Goal: Check status: Check status

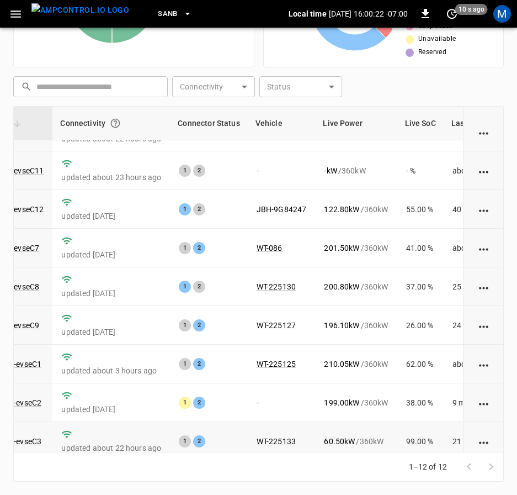
scroll to position [0, 119]
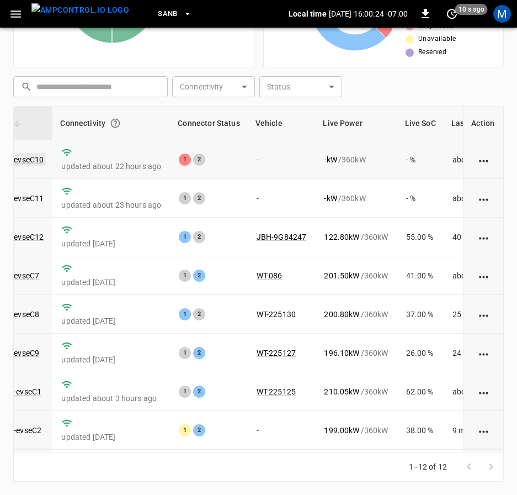
click at [38, 156] on link "ca-sb-se-evseC10" at bounding box center [13, 159] width 66 height 13
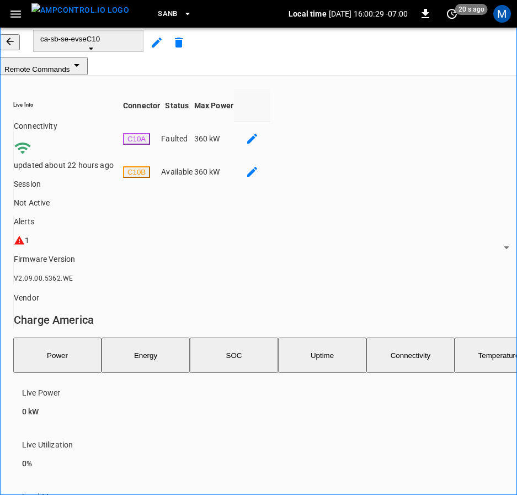
click at [18, 47] on button "button" at bounding box center [10, 42] width 20 height 16
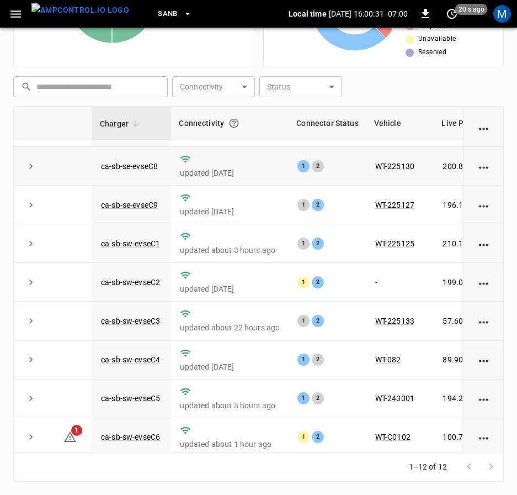
scroll to position [166, 0]
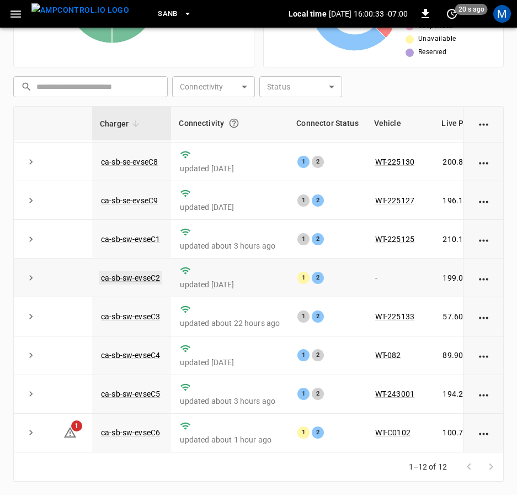
click at [134, 271] on link "ca-sb-sw-evseC2" at bounding box center [130, 277] width 63 height 13
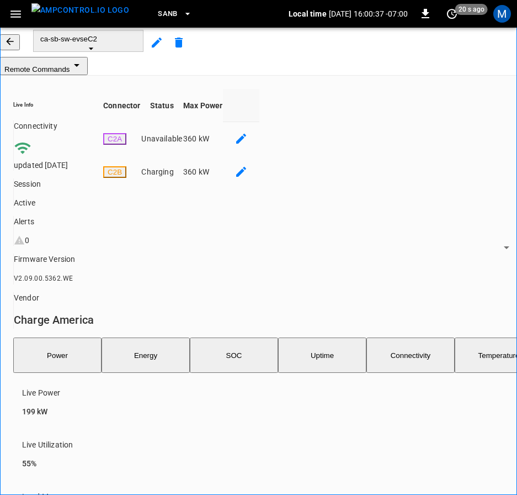
click at [15, 47] on icon "button" at bounding box center [9, 41] width 11 height 11
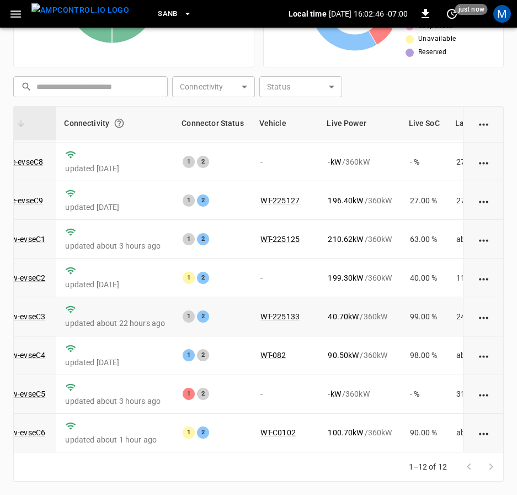
scroll to position [166, 115]
click at [34, 389] on link "ca-sb-sw-evseC5" at bounding box center [15, 393] width 63 height 13
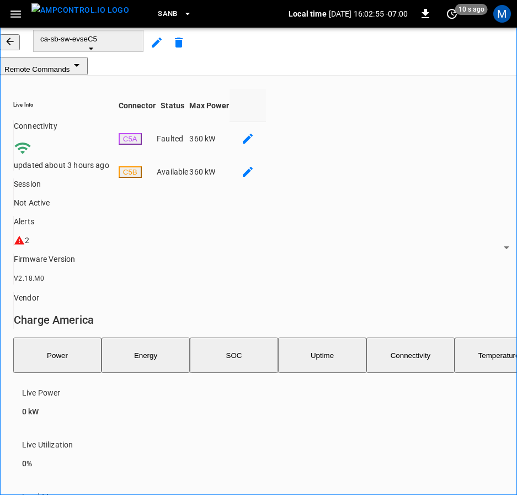
click at [15, 47] on icon "button" at bounding box center [9, 41] width 11 height 11
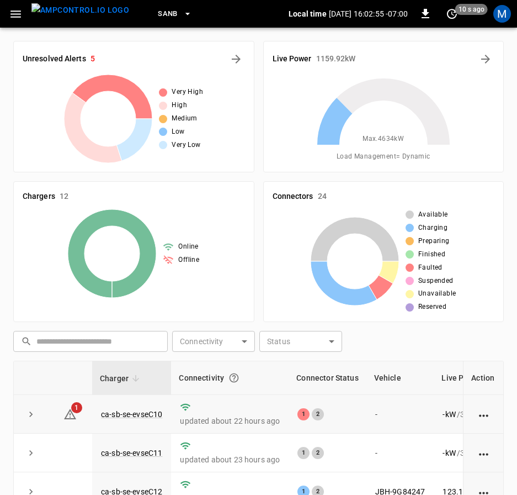
scroll to position [254, 0]
